Goal: Task Accomplishment & Management: Use online tool/utility

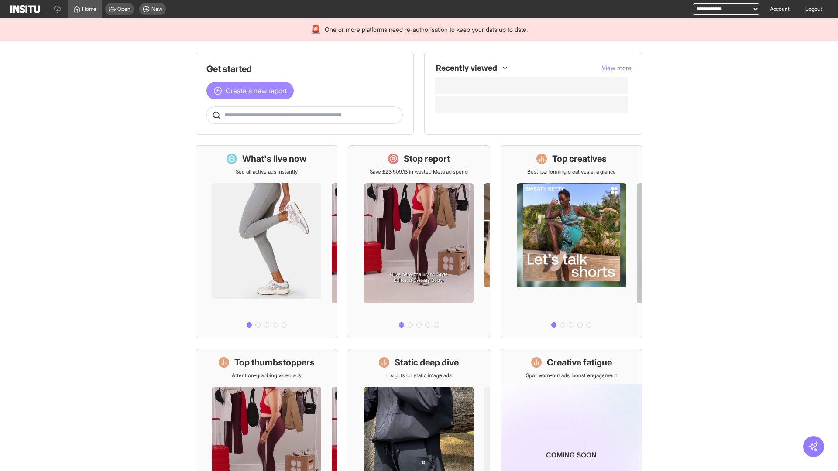
click at [252, 91] on span "Create a new report" at bounding box center [256, 91] width 61 height 10
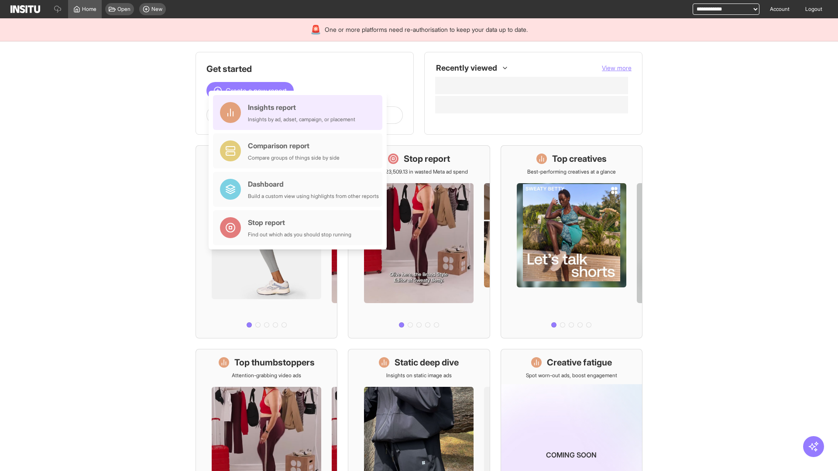
click at [300, 113] on div "Insights report Insights by ad, adset, campaign, or placement" at bounding box center [301, 112] width 107 height 21
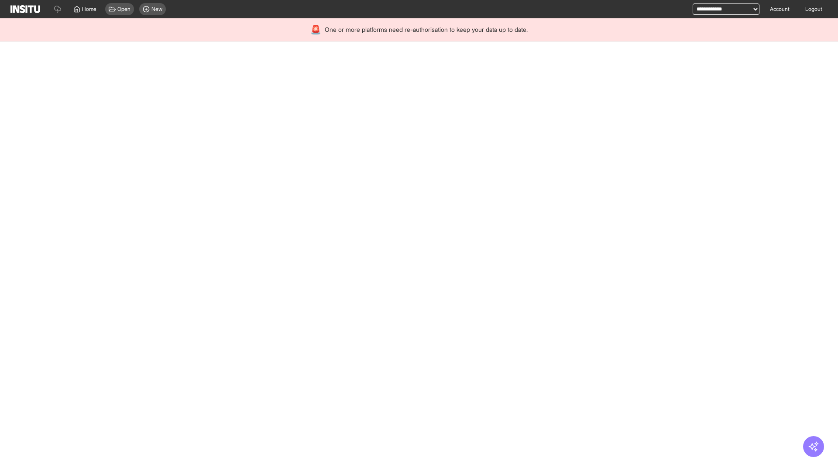
select select "**"
